Goal: Task Accomplishment & Management: Use online tool/utility

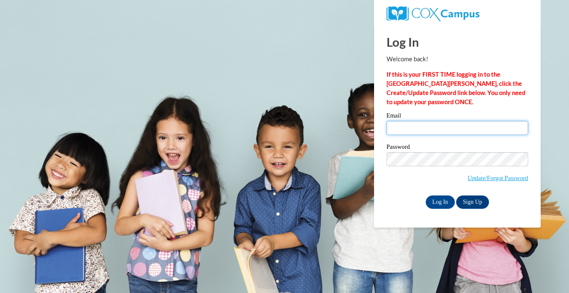
click at [480, 132] on input "Email" at bounding box center [457, 128] width 142 height 14
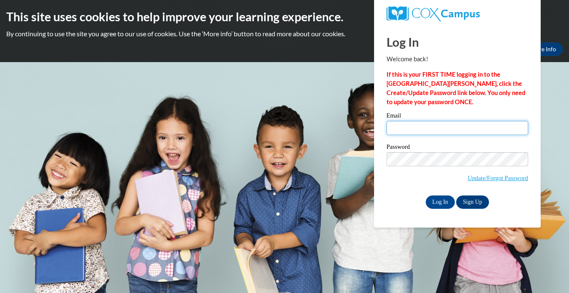
type input "kdevellis@westfordk12.us"
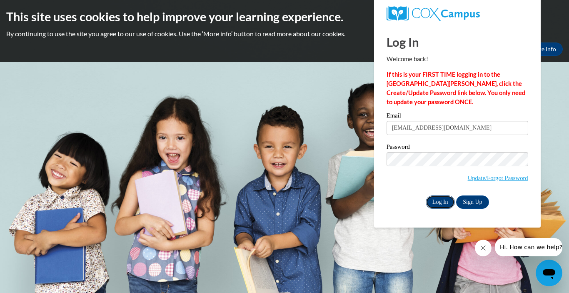
click at [436, 200] on input "Log In" at bounding box center [440, 201] width 29 height 13
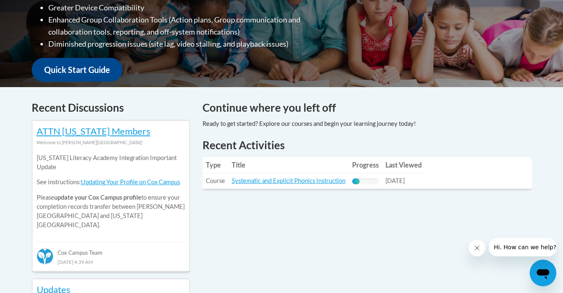
scroll to position [269, 0]
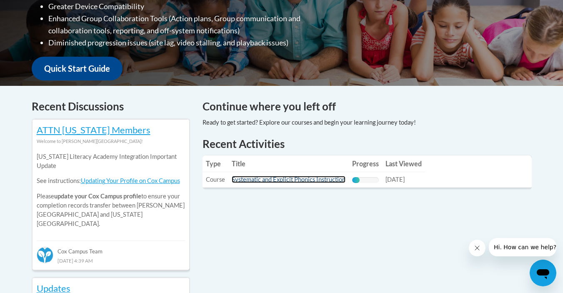
click at [331, 178] on link "Systematic and Explicit Phonics Instruction" at bounding box center [289, 179] width 114 height 7
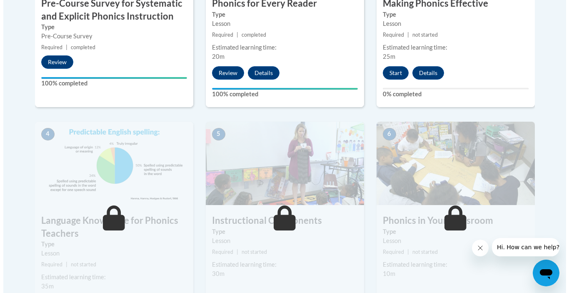
scroll to position [387, 0]
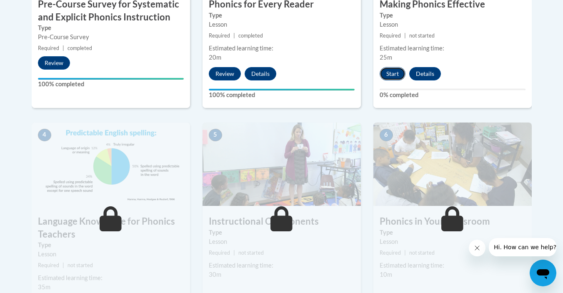
click at [385, 79] on button "Start" at bounding box center [392, 73] width 26 height 13
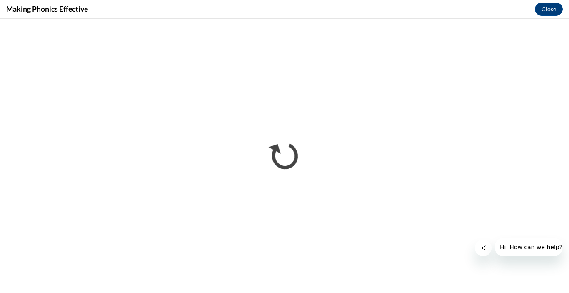
scroll to position [0, 0]
click at [481, 249] on icon "Close message from company" at bounding box center [483, 247] width 7 height 7
